Goal: Transaction & Acquisition: Purchase product/service

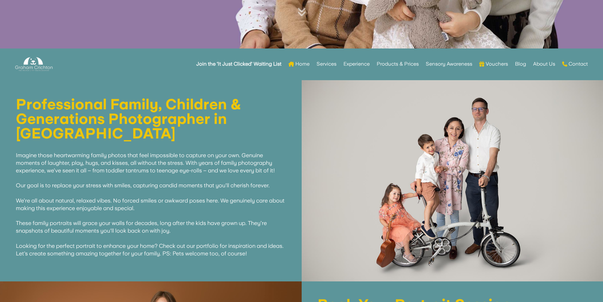
scroll to position [253, 0]
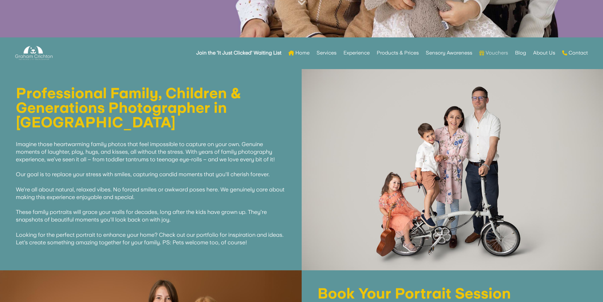
click at [502, 52] on link "Vouchers" at bounding box center [493, 52] width 29 height 25
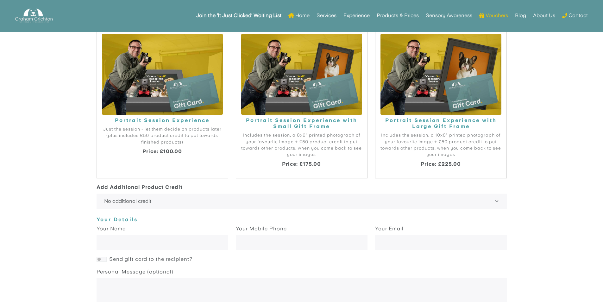
scroll to position [603, 0]
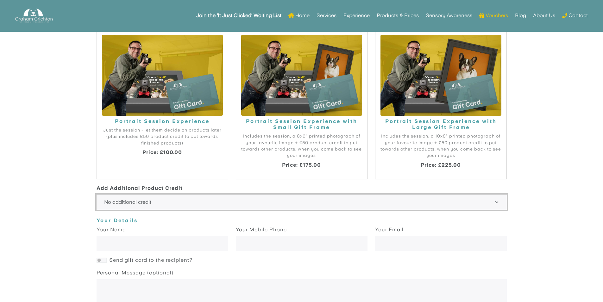
click at [121, 201] on select "No additional credit +£50 +£100 +£150 +£200 +£250 +£300 +£350 +£400 +£450 +£500…" at bounding box center [301, 201] width 410 height 15
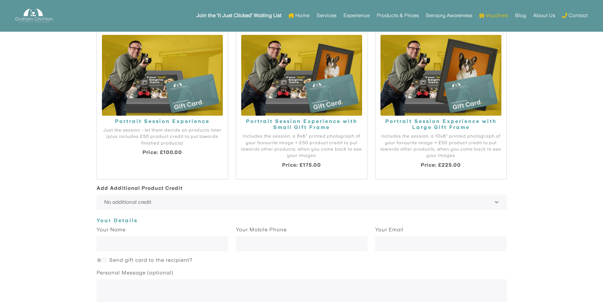
click at [63, 190] on body "Portrait Gift Card Give the gift of memories with a portrait gift experience wi…" at bounding box center [301, 174] width 603 height 479
click at [326, 15] on link "Services" at bounding box center [326, 15] width 20 height 25
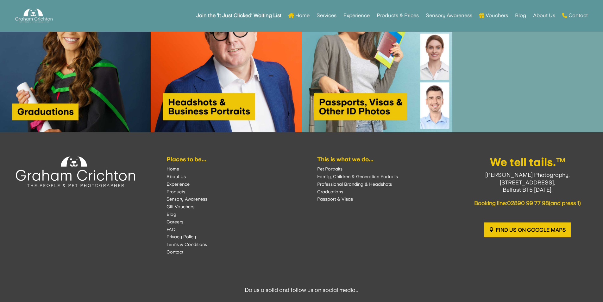
scroll to position [728, 0]
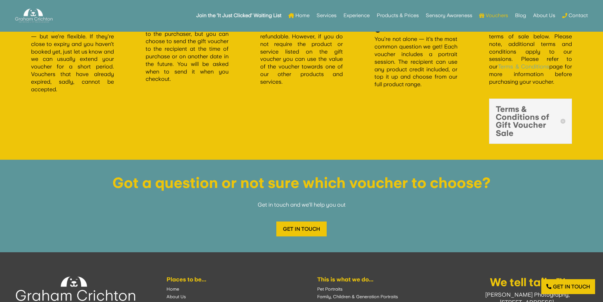
scroll to position [1064, 0]
